Goal: Task Accomplishment & Management: Complete application form

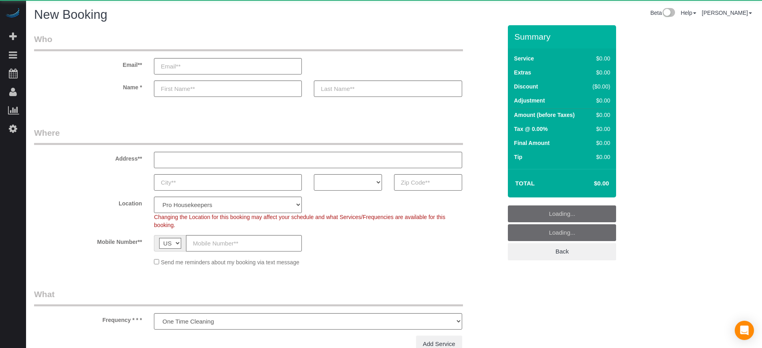
select select "number:9"
select select "object:1201"
select select "4"
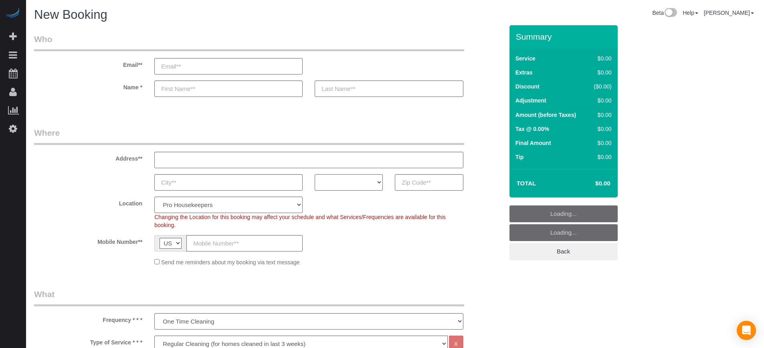
click at [357, 187] on select "AK AL AR AZ CA CO CT DC DE [GEOGRAPHIC_DATA] [GEOGRAPHIC_DATA] HI IA ID IL IN K…" at bounding box center [348, 182] width 68 height 16
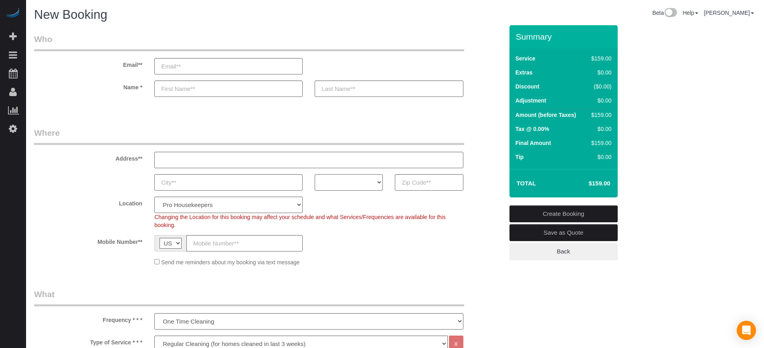
select select "OR"
click at [314, 174] on select "AK AL AR AZ CA CO CT DC DE [GEOGRAPHIC_DATA] [GEOGRAPHIC_DATA] HI IA ID IL IN K…" at bounding box center [348, 182] width 68 height 16
click at [250, 210] on select "Pro Housekeepers [GEOGRAPHIC_DATA] [GEOGRAPHIC_DATA] [GEOGRAPHIC_DATA] [GEOGRAP…" at bounding box center [228, 205] width 148 height 16
select select "25"
select select "object:1210"
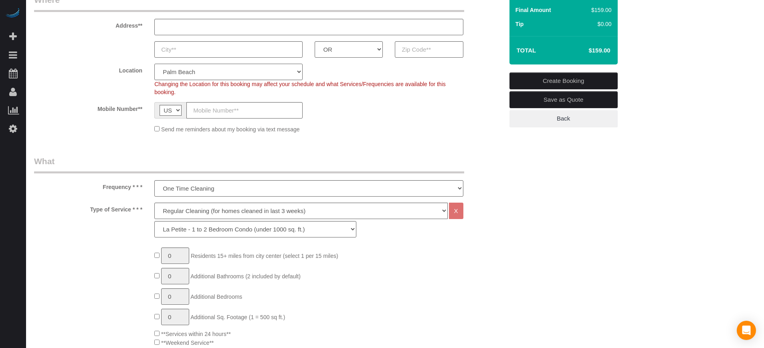
scroll to position [150, 0]
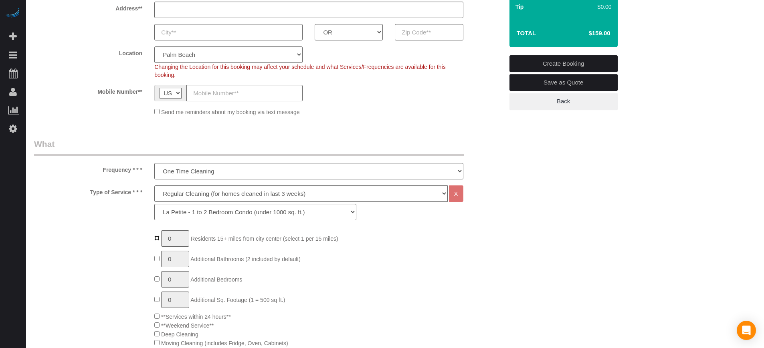
type input "1"
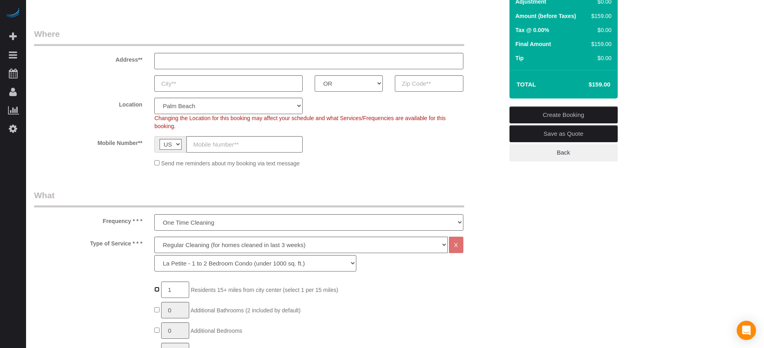
scroll to position [50, 0]
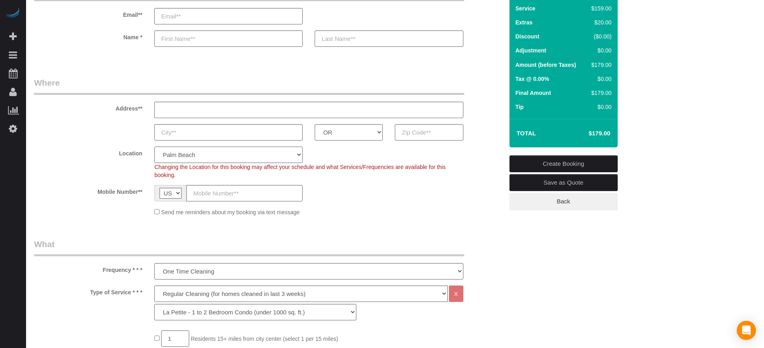
click at [210, 152] on select "Pro Housekeepers [GEOGRAPHIC_DATA] [GEOGRAPHIC_DATA] [GEOGRAPHIC_DATA] [GEOGRAP…" at bounding box center [228, 155] width 148 height 16
select select "27"
click at [154, 147] on select "Pro Housekeepers [GEOGRAPHIC_DATA] [GEOGRAPHIC_DATA] [GEOGRAPHIC_DATA] [GEOGRAP…" at bounding box center [228, 155] width 148 height 16
select select "object:1248"
click at [411, 131] on input "text" at bounding box center [429, 132] width 68 height 16
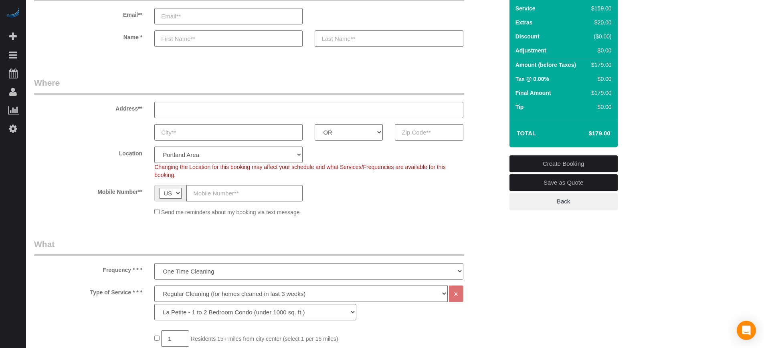
paste input "97045"
type input "97045"
click at [62, 202] on sui-booking-location "Location Pro Housekeepers [GEOGRAPHIC_DATA] [GEOGRAPHIC_DATA] [GEOGRAPHIC_DATA]…" at bounding box center [268, 182] width 469 height 70
